Goal: Transaction & Acquisition: Obtain resource

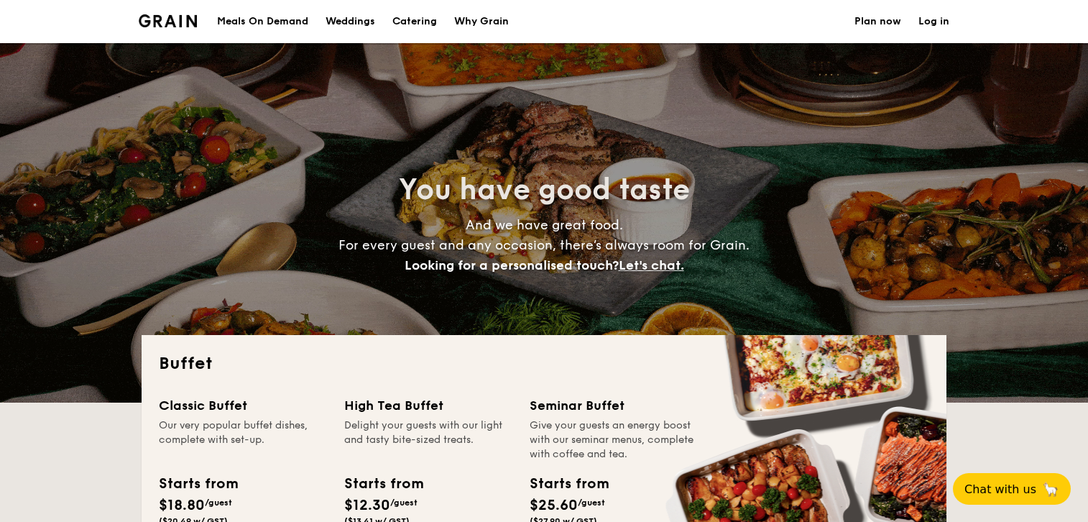
select select
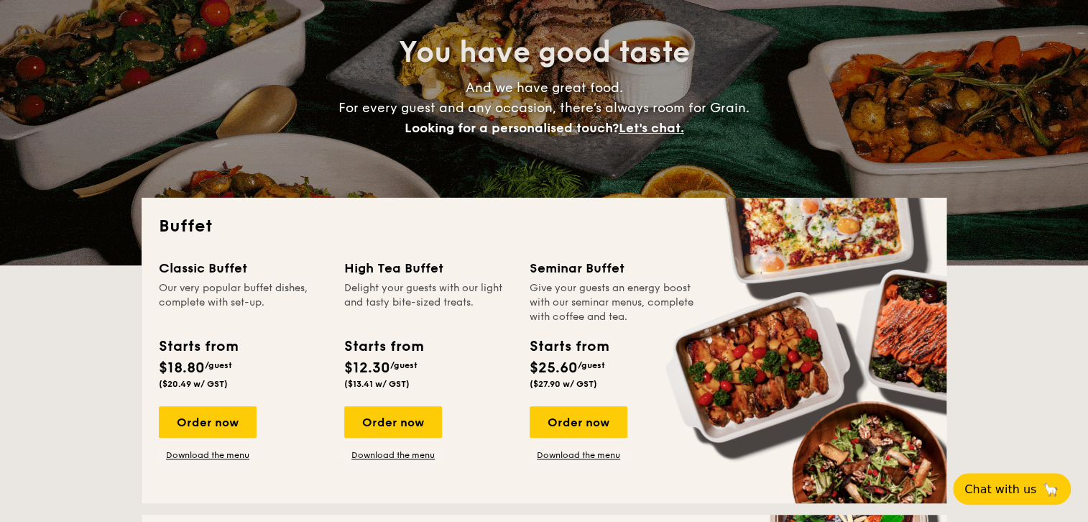
scroll to position [172, 0]
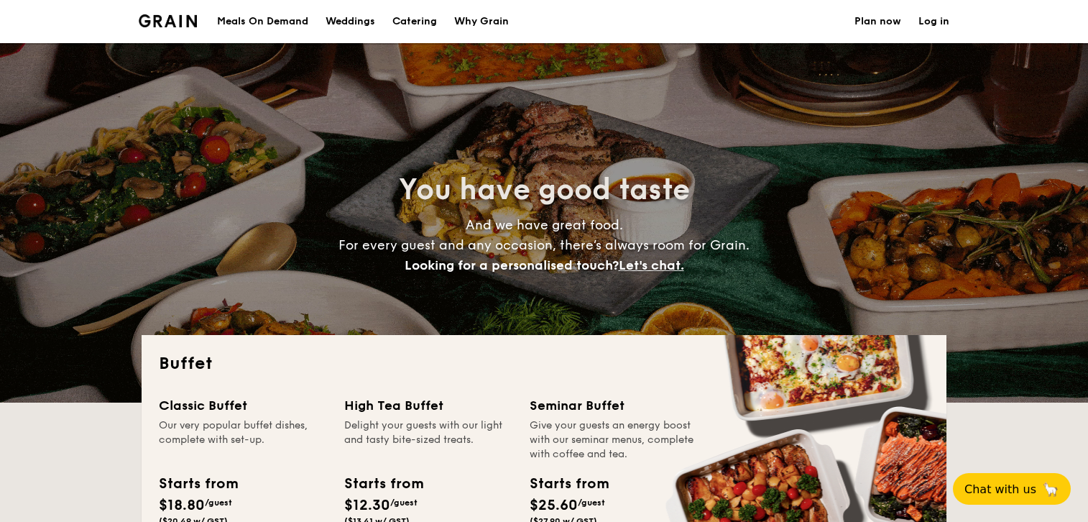
select select
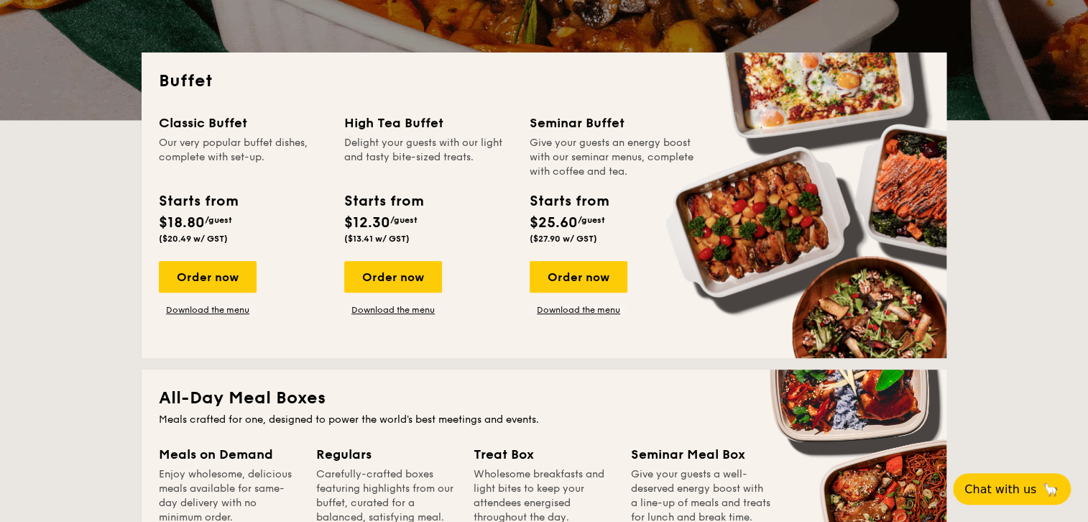
scroll to position [345, 0]
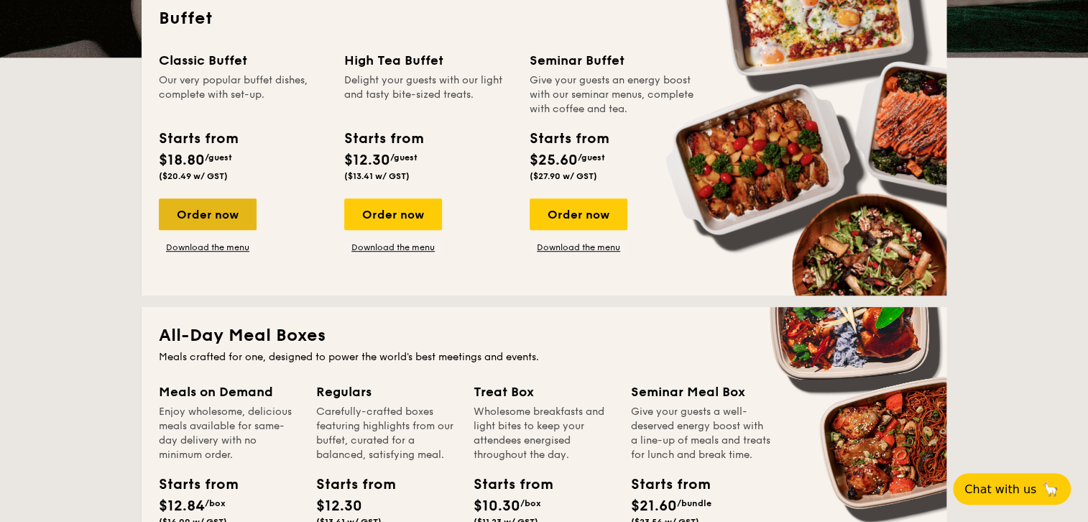
click at [216, 204] on div "Order now" at bounding box center [208, 214] width 98 height 32
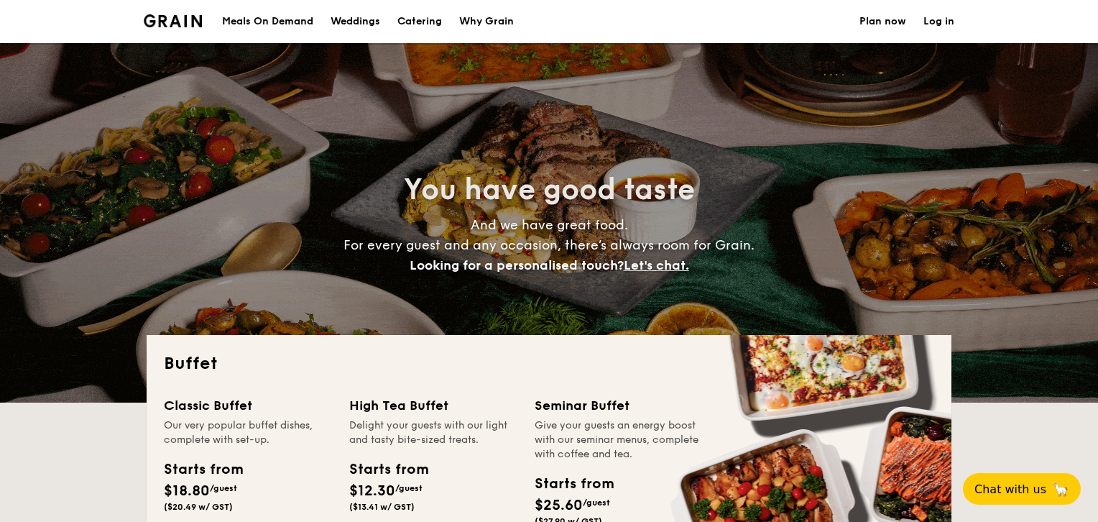
select select
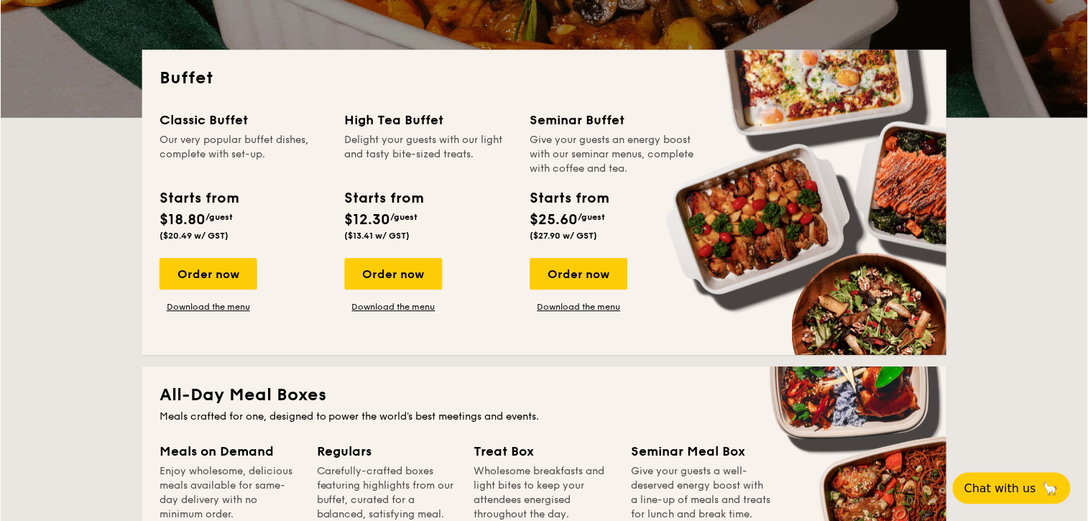
scroll to position [345, 0]
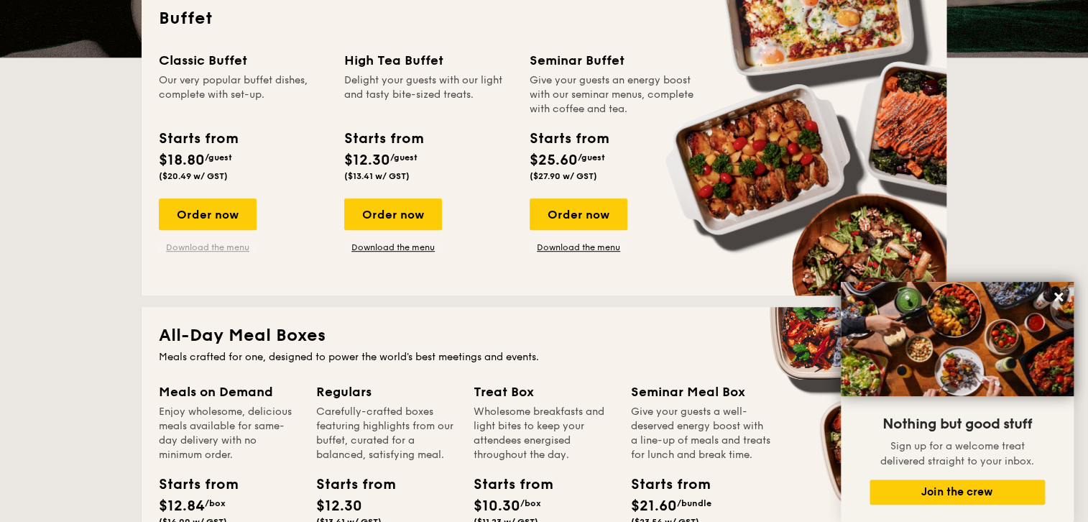
click at [211, 251] on link "Download the menu" at bounding box center [208, 246] width 98 height 11
